Goal: Task Accomplishment & Management: Manage account settings

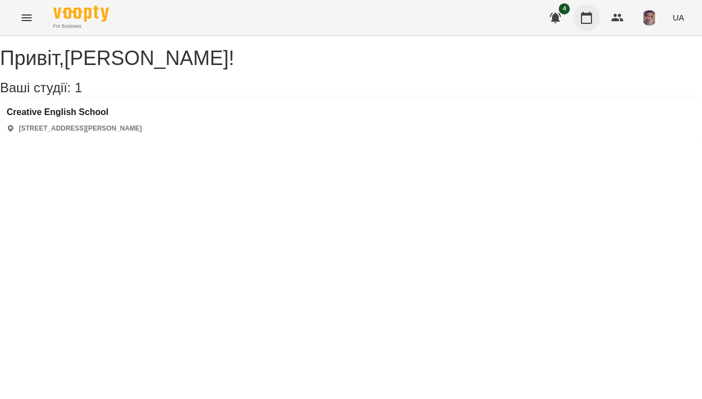
click at [586, 18] on icon "button" at bounding box center [586, 17] width 13 height 13
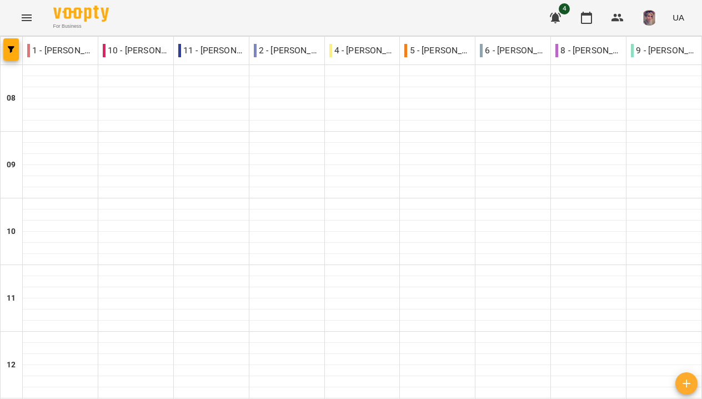
scroll to position [540, 0]
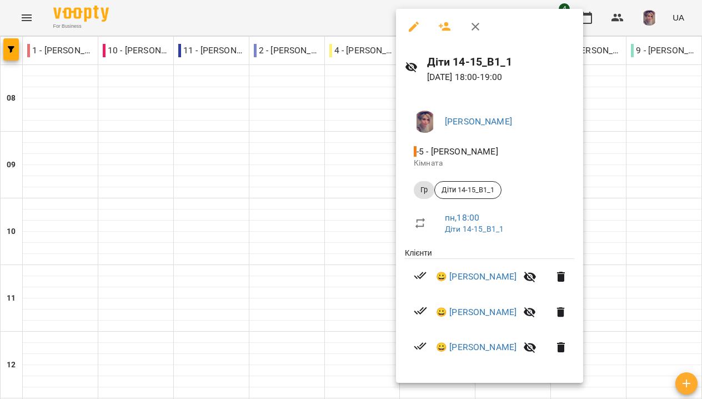
click at [536, 349] on icon "button" at bounding box center [529, 346] width 13 height 13
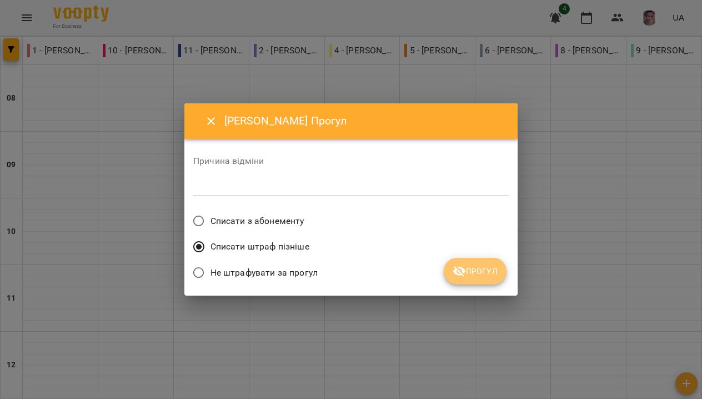
click at [468, 269] on span "Прогул" at bounding box center [475, 270] width 45 height 13
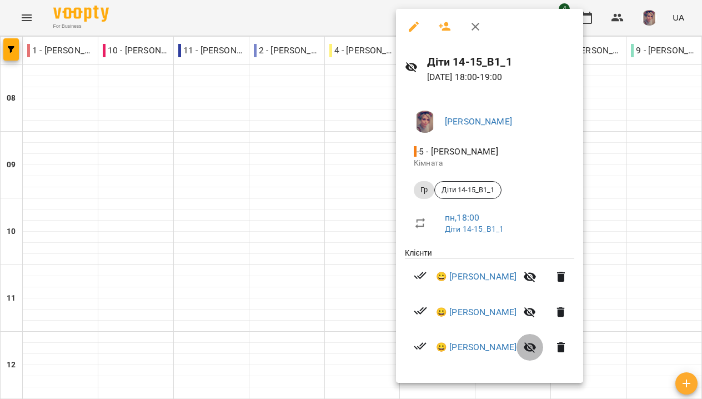
click at [536, 354] on icon "button" at bounding box center [529, 346] width 13 height 13
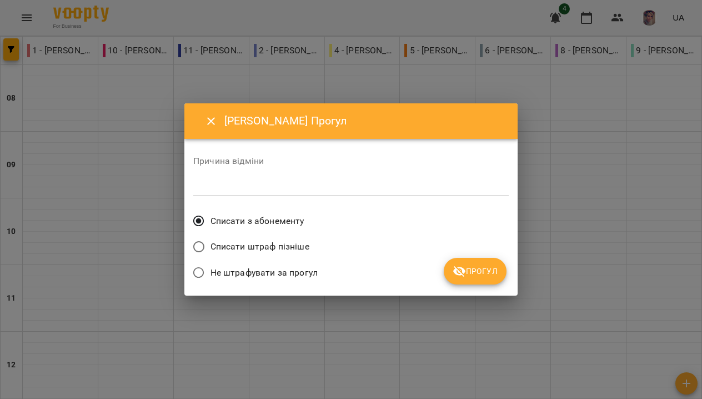
click at [250, 273] on span "Не штрафувати за прогул" at bounding box center [263, 272] width 107 height 13
click at [237, 243] on span "Списати штраф пізніше" at bounding box center [259, 246] width 99 height 13
click at [478, 275] on span "Прогул" at bounding box center [475, 270] width 45 height 13
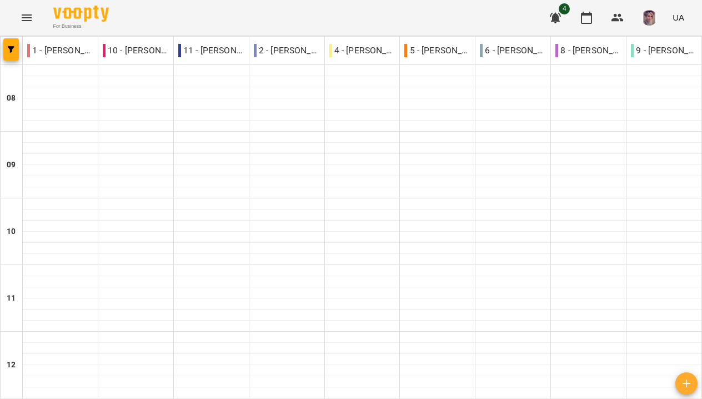
scroll to position [540, 0]
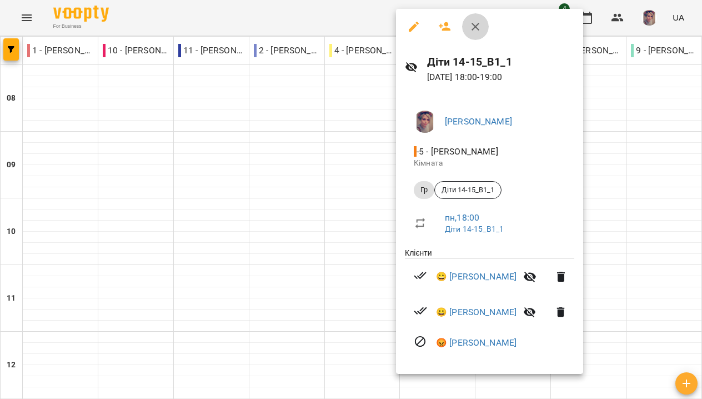
click at [469, 30] on icon "button" at bounding box center [475, 26] width 13 height 13
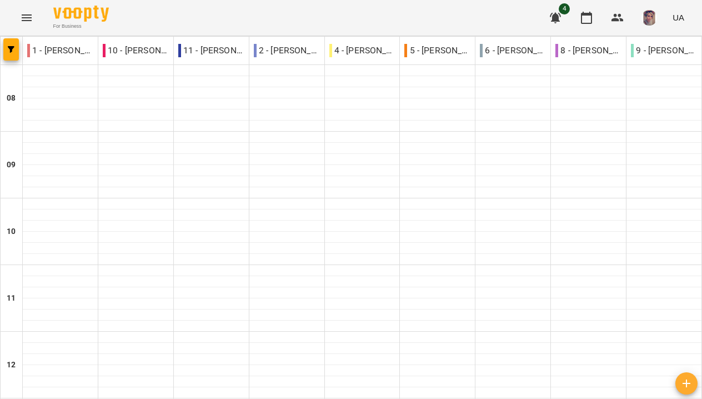
type input "**********"
